Goal: Find specific page/section: Find specific page/section

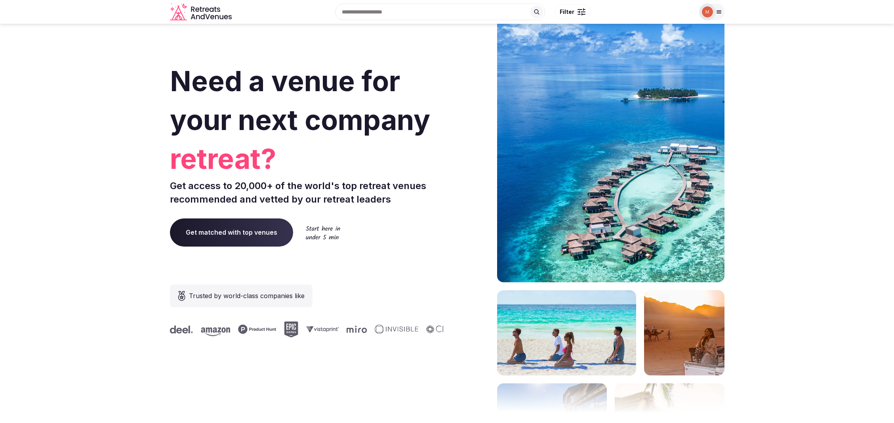
click at [719, 12] on icon at bounding box center [719, 12] width 4 height 3
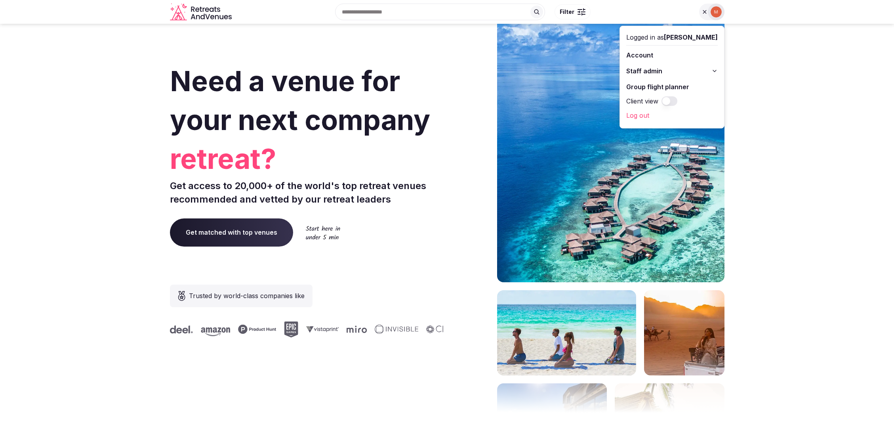
click at [679, 69] on button "Staff admin" at bounding box center [673, 71] width 92 height 13
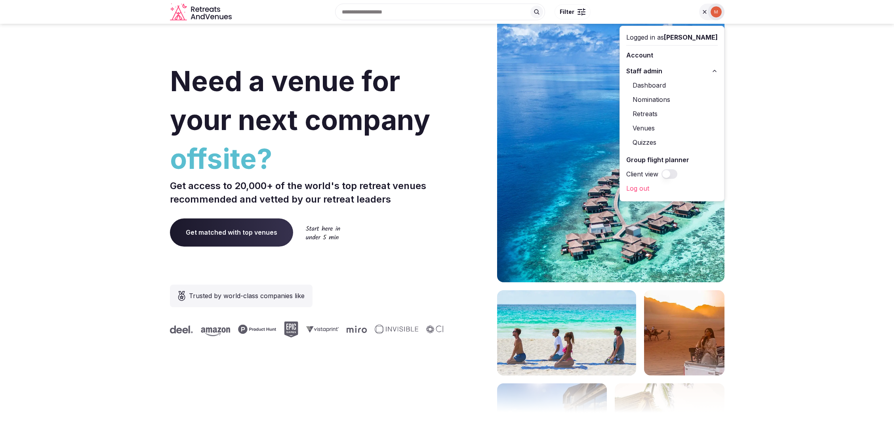
click at [653, 113] on link "Retreats" at bounding box center [673, 113] width 92 height 13
